Goal: Task Accomplishment & Management: Use online tool/utility

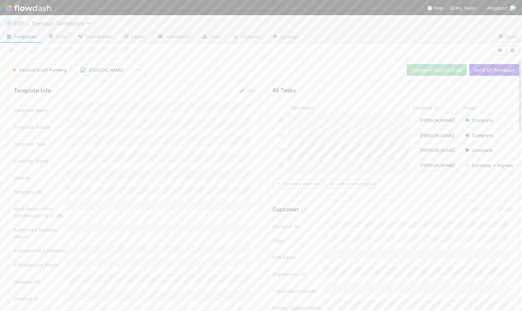
click at [56, 23] on span "ERP > Transact Templates" at bounding box center [54, 23] width 80 height 7
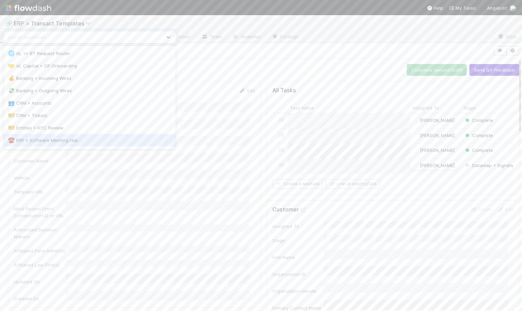
click at [67, 134] on div "☎️ ERP > Software Meeting Hub" at bounding box center [90, 140] width 172 height 12
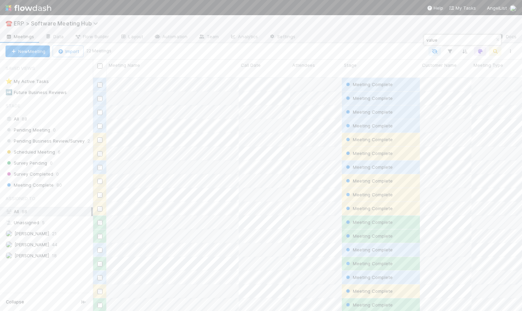
scroll to position [234, 424]
click at [442, 41] on input "value" at bounding box center [459, 40] width 69 height 8
type input "v"
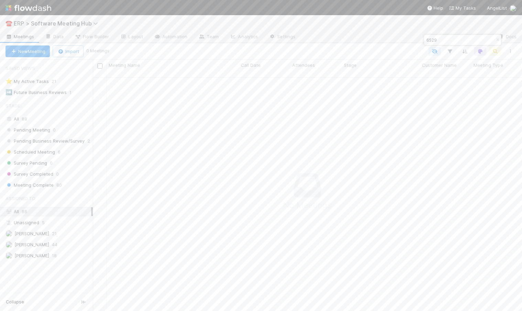
scroll to position [228, 424]
type input "6529"
click at [87, 25] on span "ERP > Software Meeting Hub" at bounding box center [58, 23] width 88 height 7
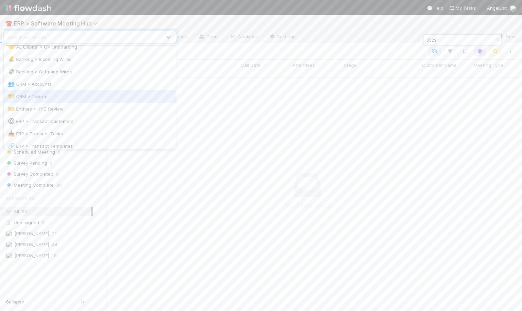
scroll to position [20, 0]
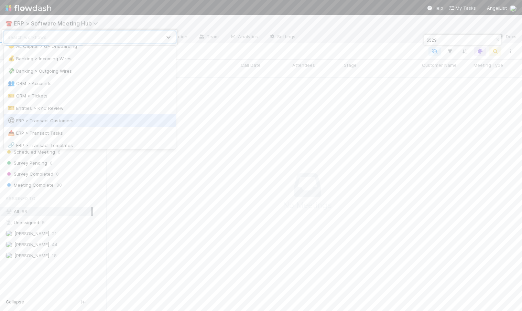
click at [67, 118] on div "©️ ERP > Transact Customers" at bounding box center [90, 120] width 164 height 7
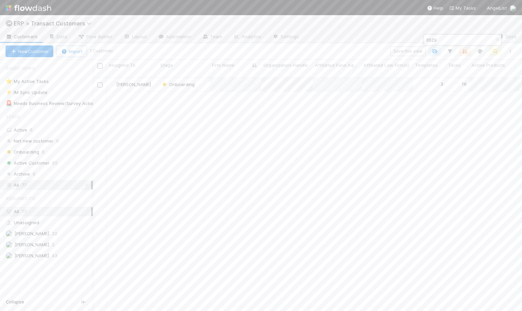
scroll to position [234, 424]
click at [222, 93] on div at bounding box center [261, 155] width 522 height 311
click at [203, 82] on div "Onboarding" at bounding box center [184, 84] width 52 height 13
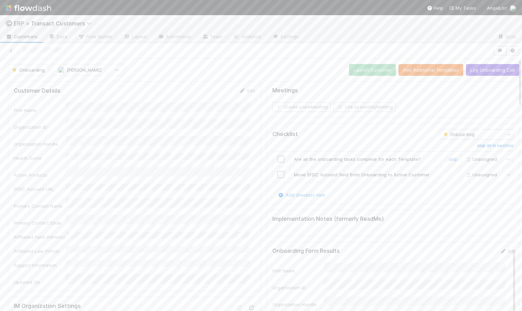
scroll to position [135, 484]
click at [484, 71] on button "Log Onboarding Call" at bounding box center [492, 70] width 53 height 12
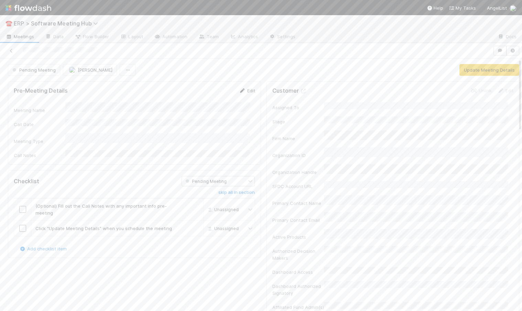
click at [244, 89] on link "Edit" at bounding box center [247, 91] width 16 height 6
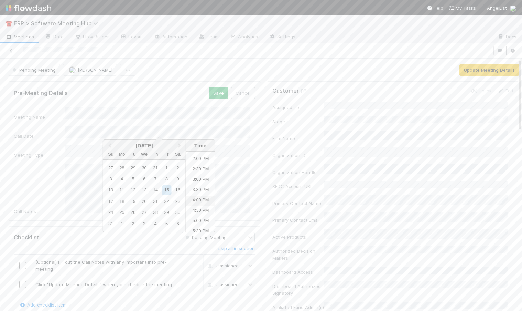
scroll to position [285, 0]
click at [196, 171] on li "2:30 PM" at bounding box center [200, 170] width 29 height 10
click at [214, 92] on button "Save" at bounding box center [219, 93] width 20 height 12
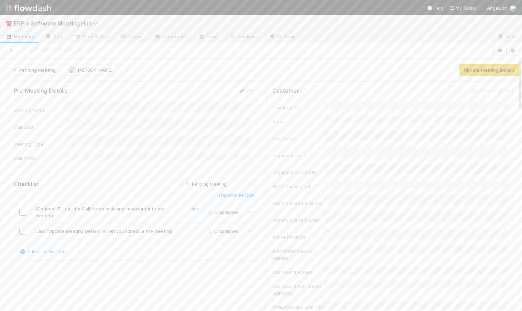
click at [23, 208] on input "checkbox" at bounding box center [22, 211] width 7 height 7
click at [24, 227] on input "checkbox" at bounding box center [22, 230] width 7 height 7
click at [470, 66] on button "Update Meeting Details" at bounding box center [490, 70] width 60 height 12
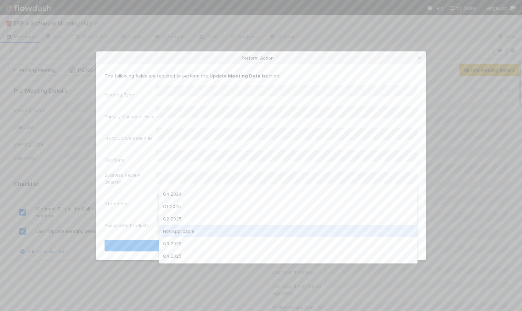
click at [196, 230] on div "Not Applicable" at bounding box center [288, 231] width 259 height 12
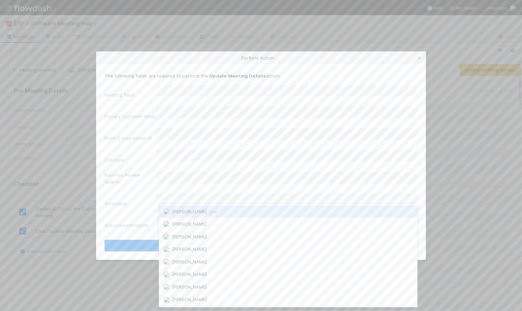
click at [197, 211] on span "[PERSON_NAME] you" at bounding box center [194, 211] width 45 height 6
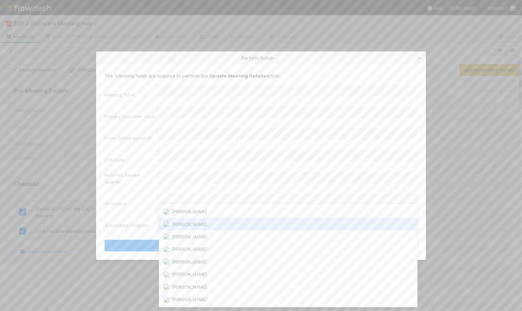
click at [206, 222] on div "[PERSON_NAME]" at bounding box center [288, 224] width 259 height 12
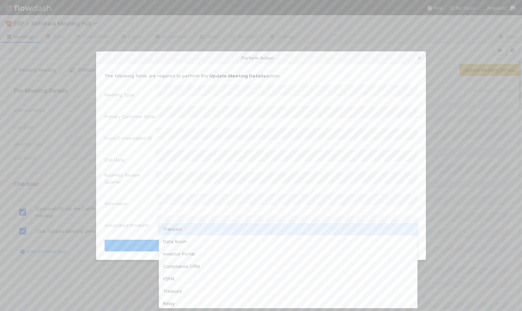
click at [191, 230] on div "Transact" at bounding box center [288, 229] width 259 height 12
click at [202, 230] on div "Data Room" at bounding box center [288, 229] width 259 height 12
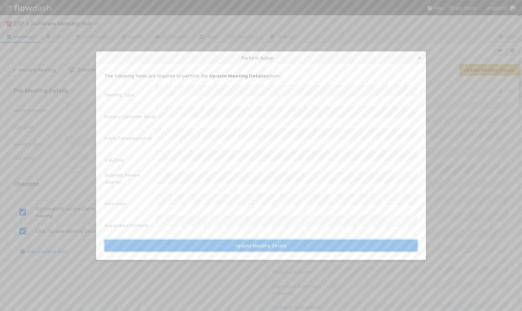
click at [228, 239] on button "Update Meeting Details" at bounding box center [261, 245] width 313 height 12
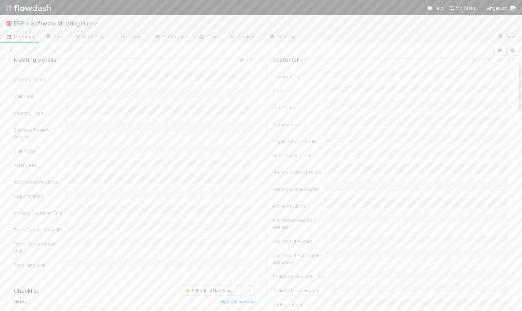
scroll to position [30, 0]
click at [245, 62] on link "Edit" at bounding box center [247, 61] width 16 height 6
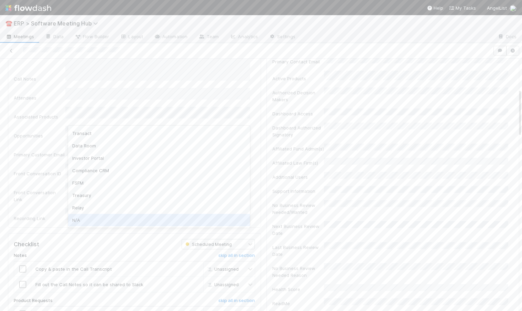
click at [97, 218] on div "N/A" at bounding box center [159, 220] width 182 height 12
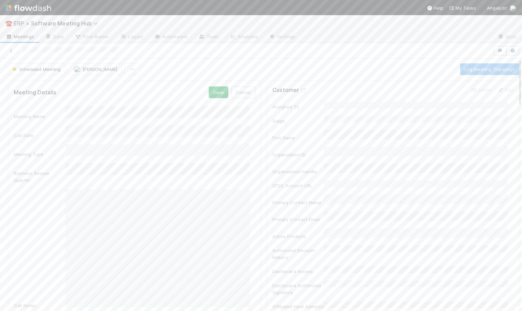
scroll to position [0, 0]
click at [217, 91] on button "Save" at bounding box center [219, 93] width 20 height 12
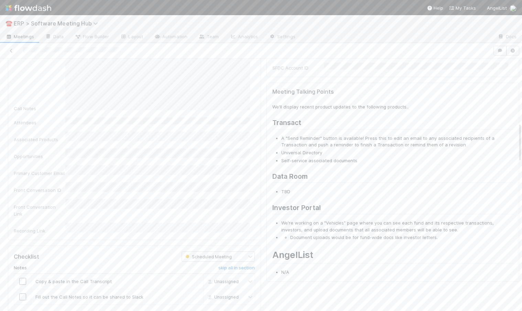
scroll to position [426, 0]
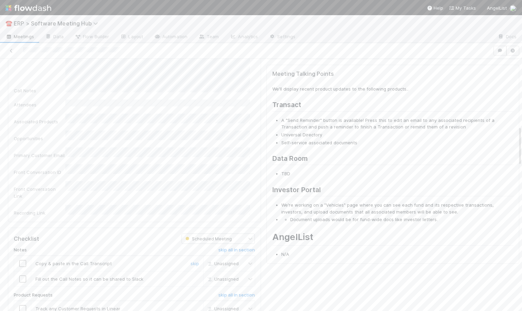
click at [22, 260] on input "checkbox" at bounding box center [22, 263] width 7 height 7
click at [22, 275] on input "checkbox" at bounding box center [22, 278] width 7 height 7
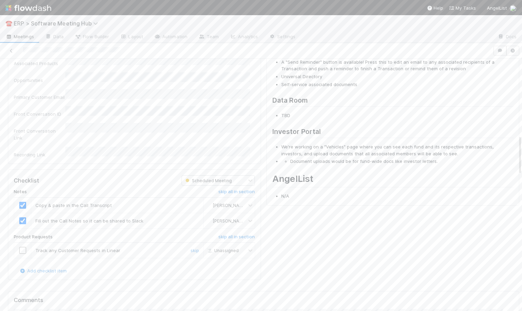
scroll to position [484, 0]
click at [191, 247] on link "skip" at bounding box center [195, 250] width 9 height 6
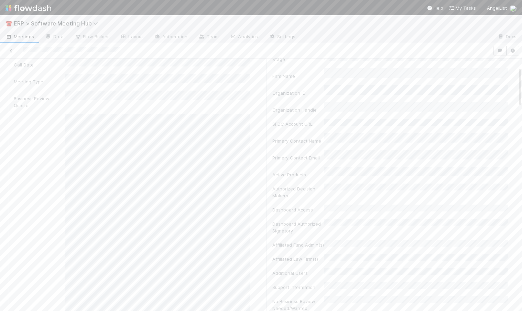
scroll to position [0, 0]
click at [460, 75] on button "Log Meeting Transcript" at bounding box center [489, 70] width 59 height 12
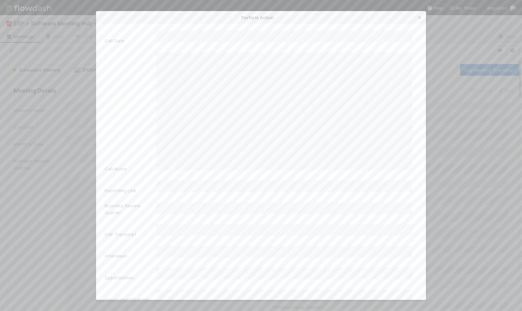
scroll to position [36, 0]
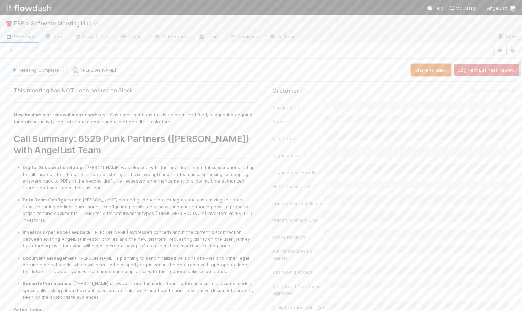
click at [411, 71] on button "Share to Slack" at bounding box center [431, 70] width 40 height 12
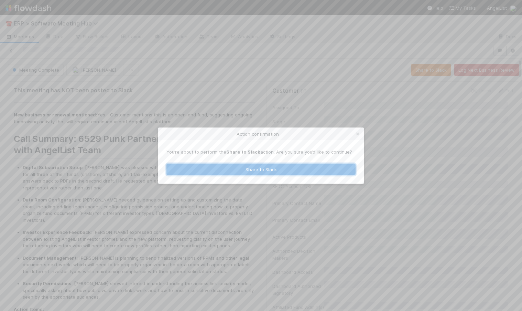
click at [276, 169] on button "Share to Slack" at bounding box center [261, 169] width 189 height 12
